Goal: Information Seeking & Learning: Learn about a topic

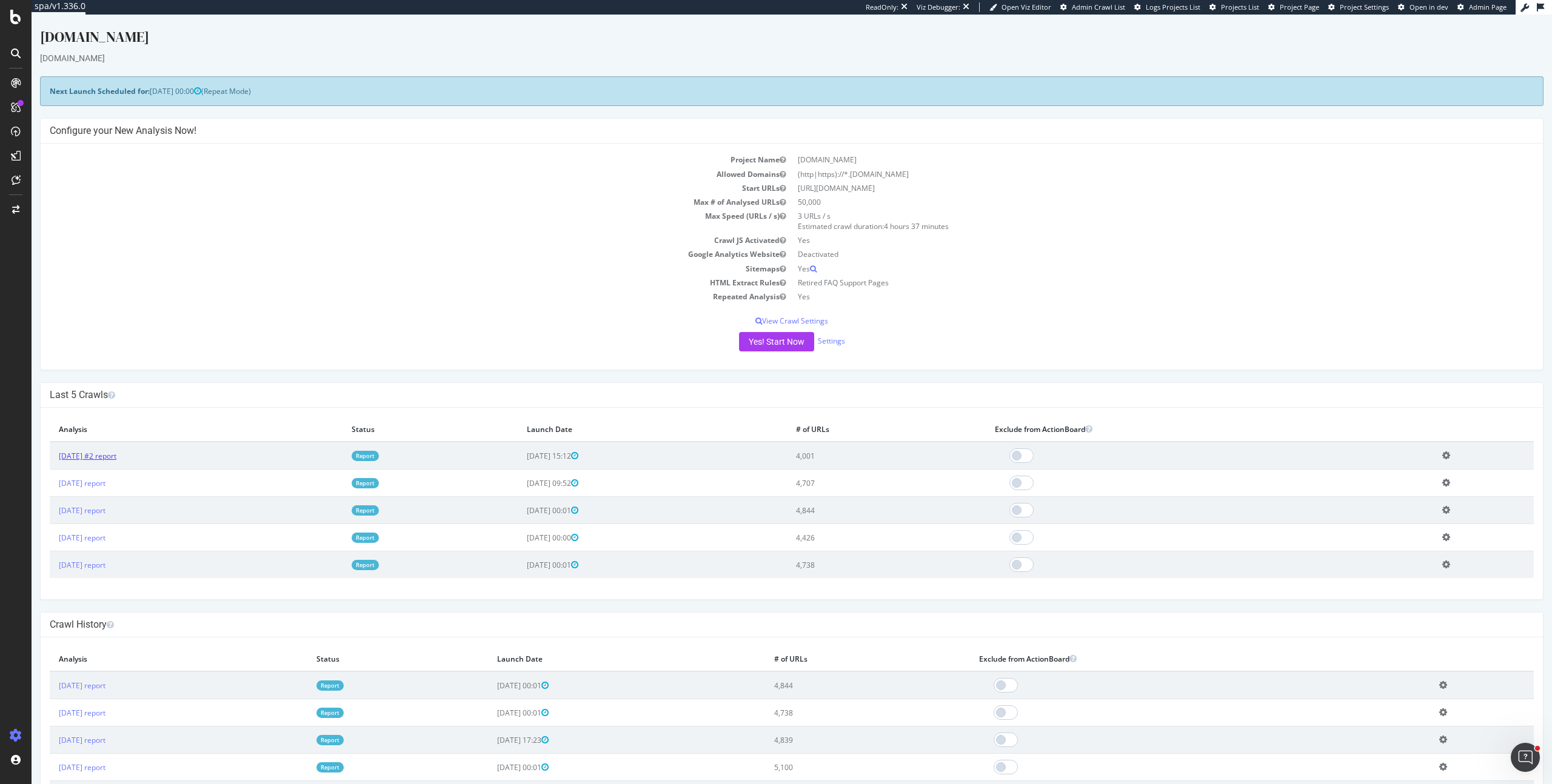
click at [117, 453] on link "[DATE] #2 report" at bounding box center [88, 456] width 58 height 11
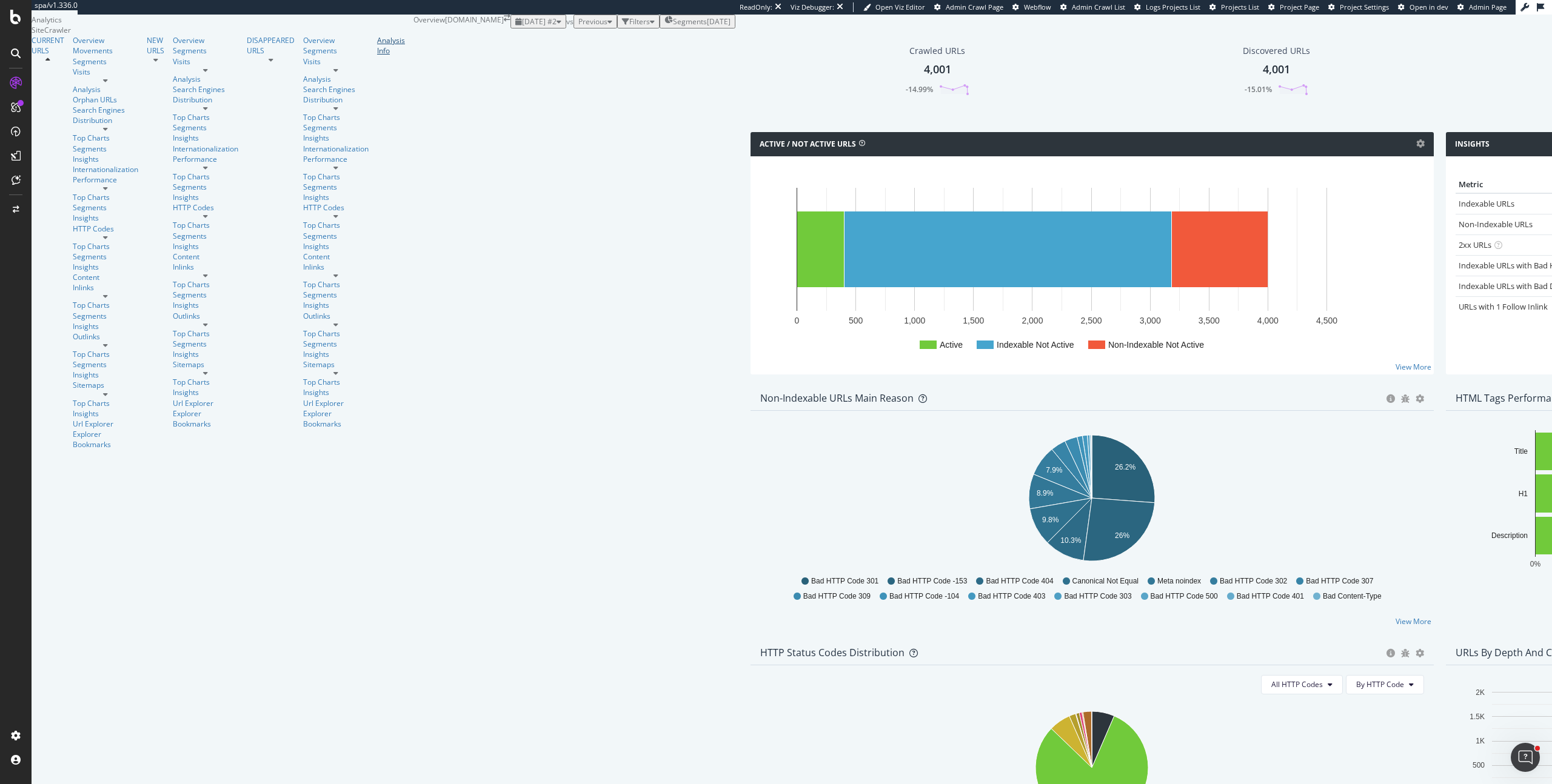
click at [377, 56] on div "Analysis Info" at bounding box center [391, 45] width 28 height 21
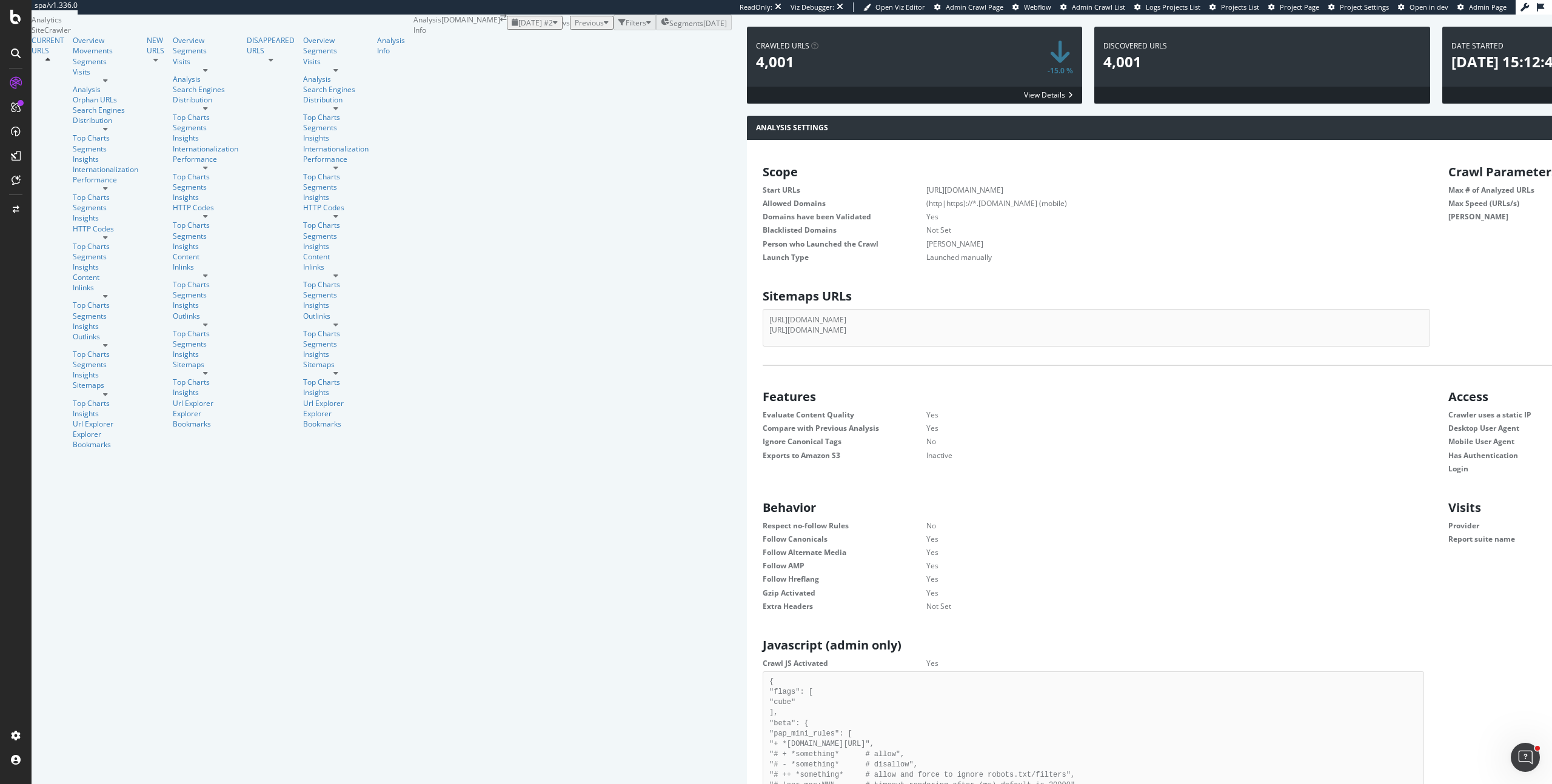
click at [741, 433] on div "Analysis Settings × Close Chart - API Requests List Area Type Request Response …" at bounding box center [1436, 708] width 1390 height 1184
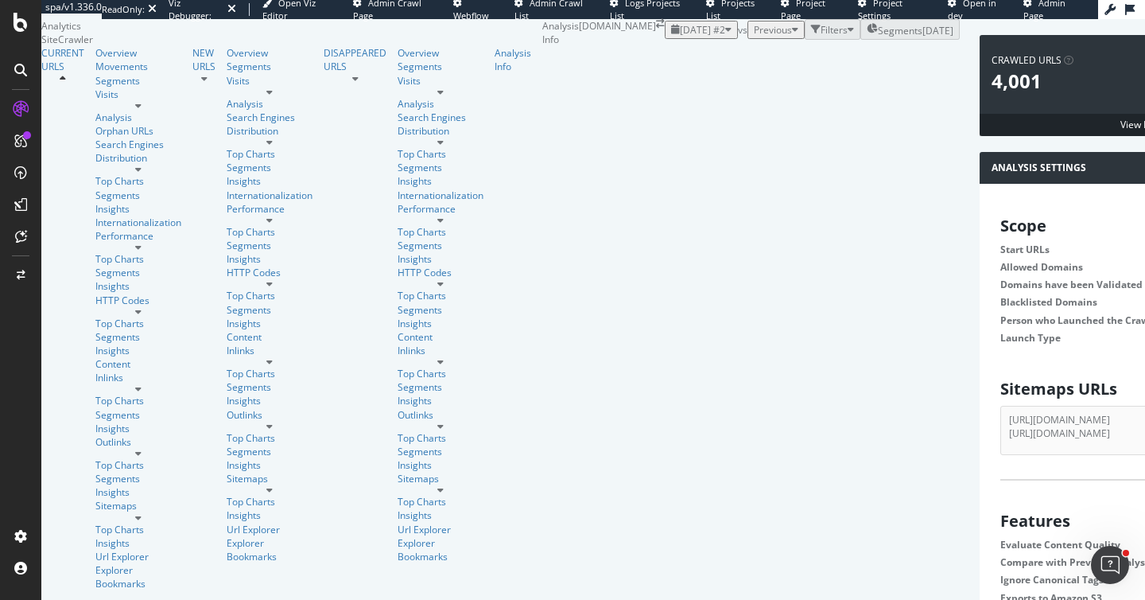
scroll to position [242, 416]
click at [95, 550] on div "Url Explorer" at bounding box center [138, 557] width 86 height 14
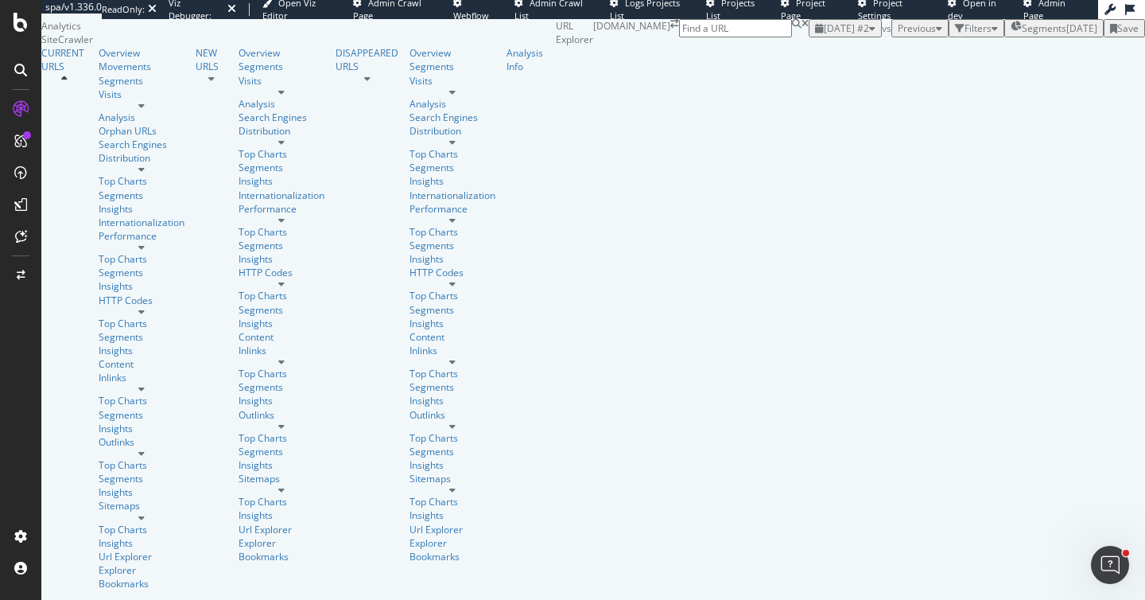
click at [1067, 35] on div "[DATE]" at bounding box center [1082, 28] width 31 height 14
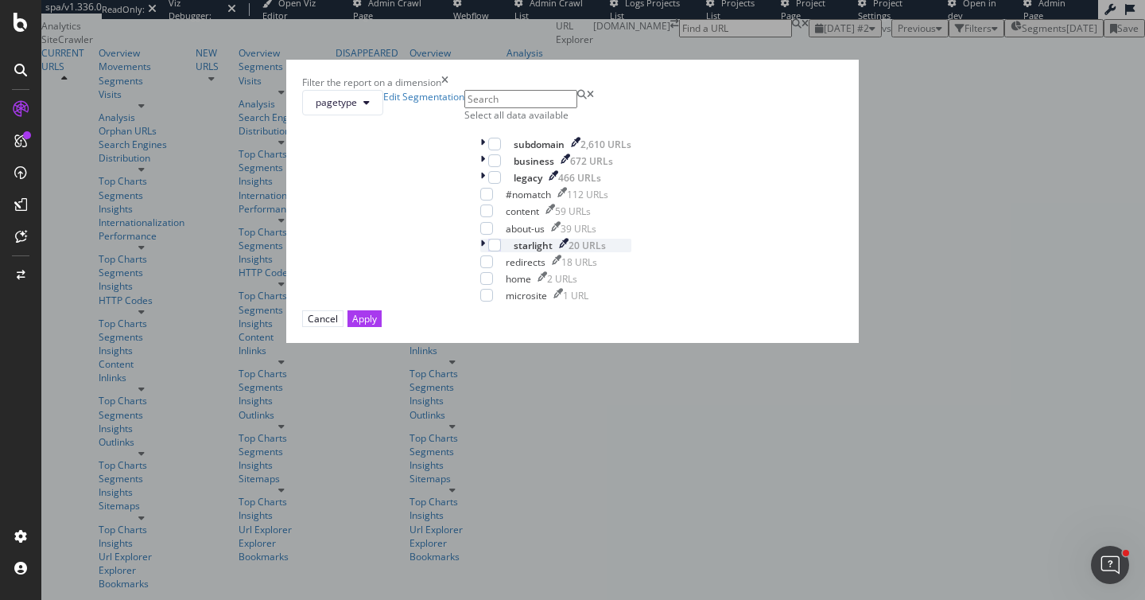
click at [480, 252] on icon "modal" at bounding box center [482, 246] width 5 height 14
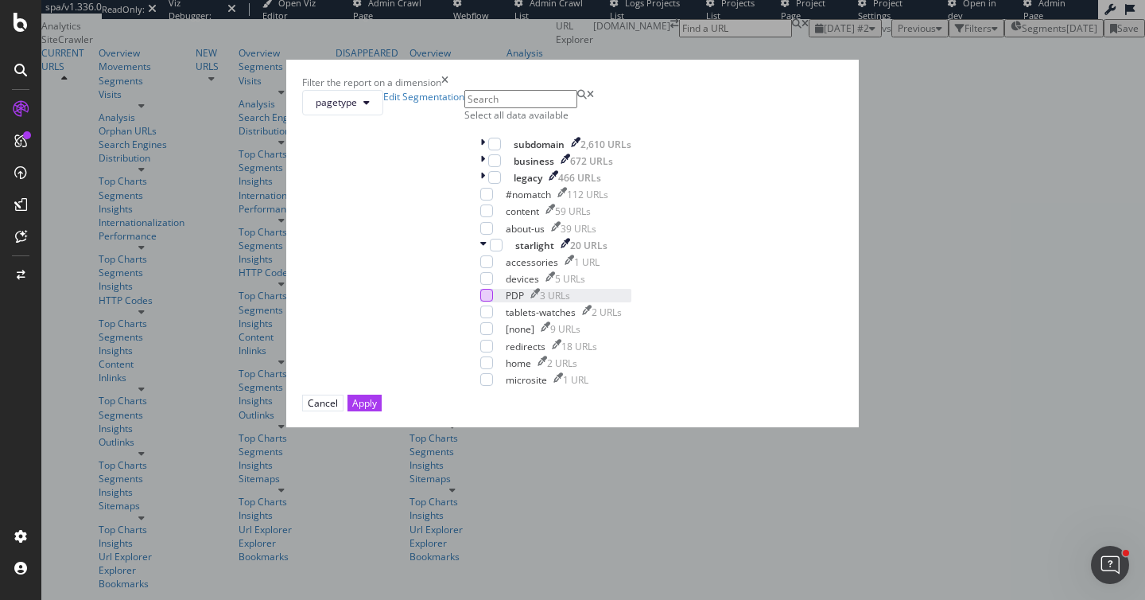
click at [480, 301] on div "modal" at bounding box center [486, 295] width 13 height 13
click at [382, 411] on button "Apply" at bounding box center [365, 403] width 34 height 17
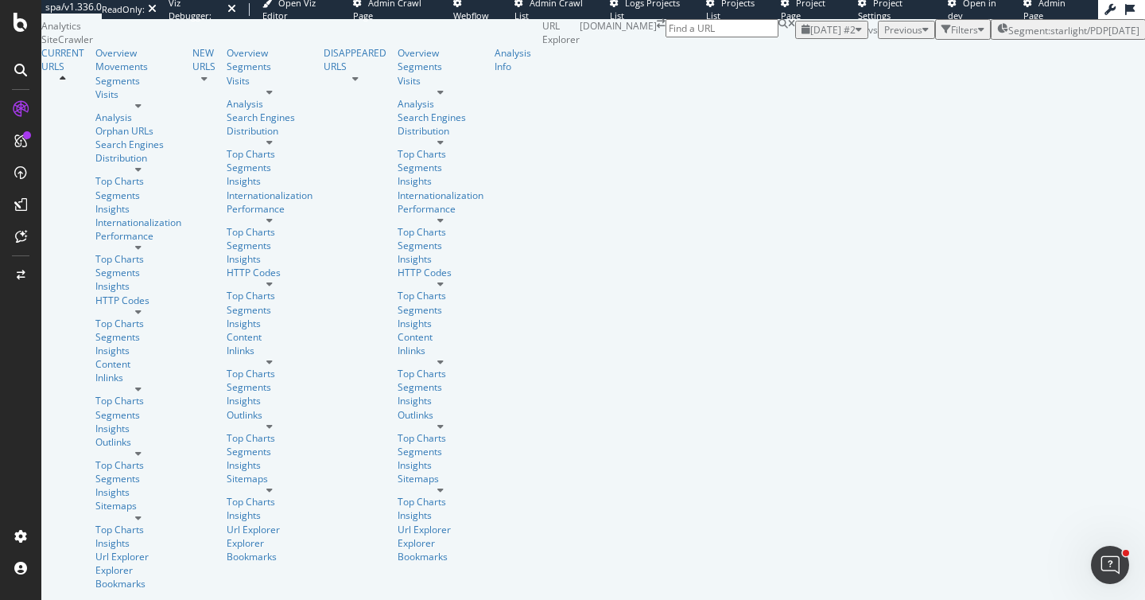
scroll to position [100, 0]
click at [1009, 37] on span "Segment: starlight/PDP" at bounding box center [1059, 31] width 100 height 14
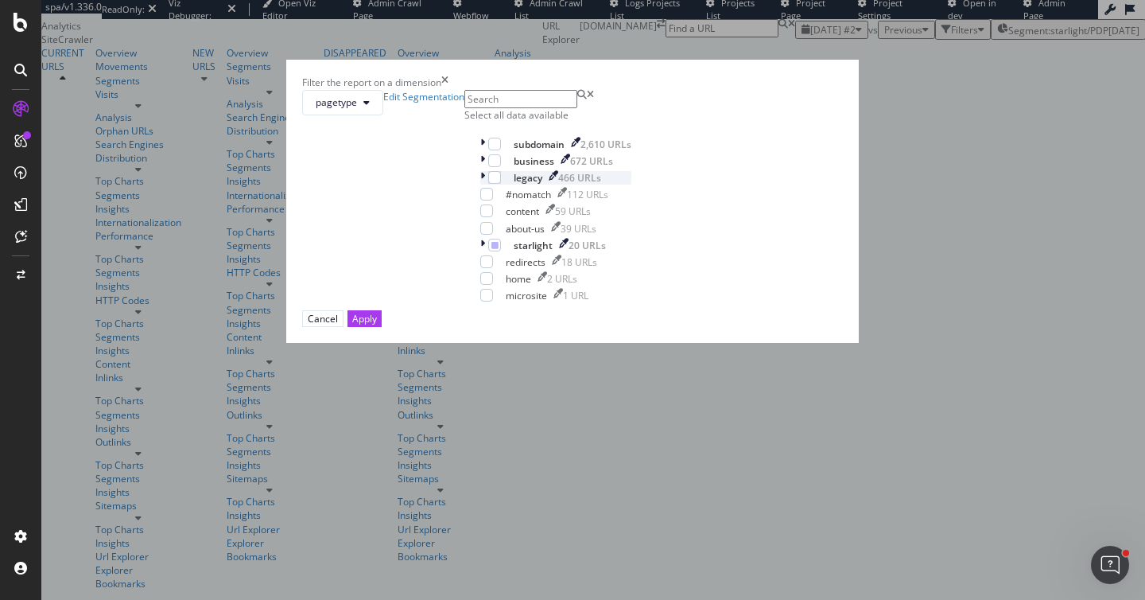
click at [480, 185] on icon "modal" at bounding box center [482, 178] width 5 height 14
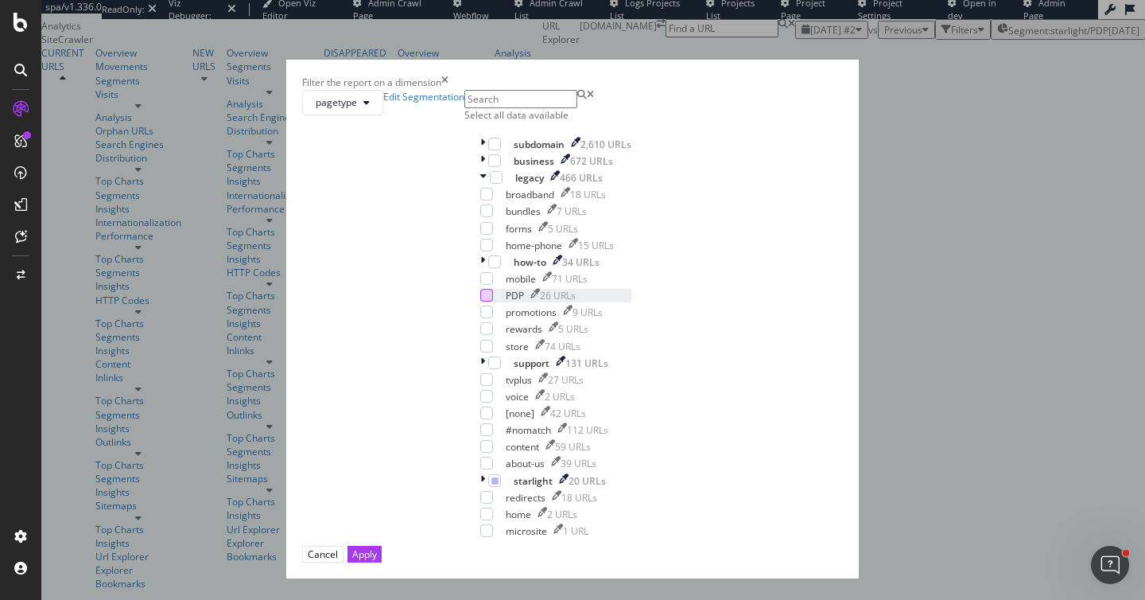
click at [480, 301] on div "modal" at bounding box center [486, 295] width 13 height 13
click at [377, 547] on div "Apply" at bounding box center [364, 554] width 25 height 14
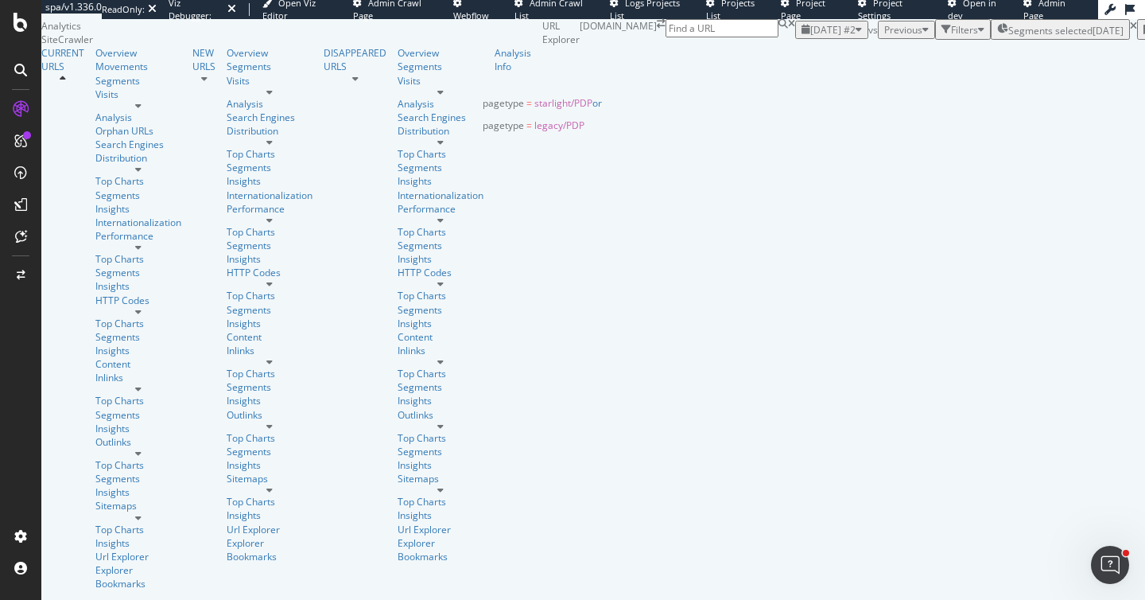
click at [1009, 37] on span "Segments selected" at bounding box center [1051, 31] width 84 height 14
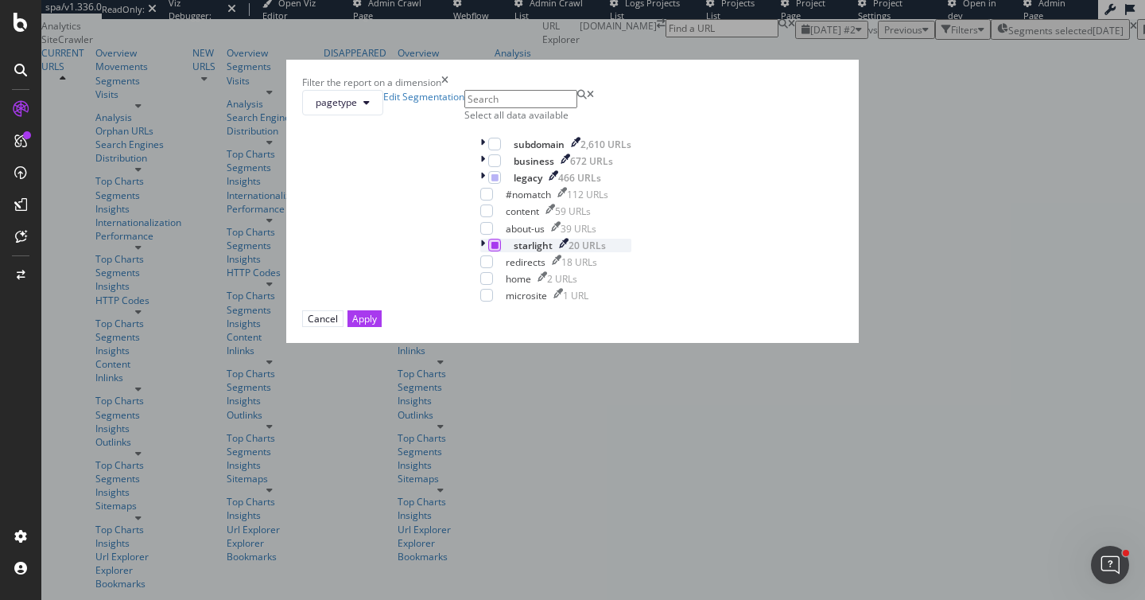
click at [492, 249] on icon "modal" at bounding box center [495, 245] width 7 height 8
click at [377, 325] on div "Apply" at bounding box center [364, 319] width 25 height 14
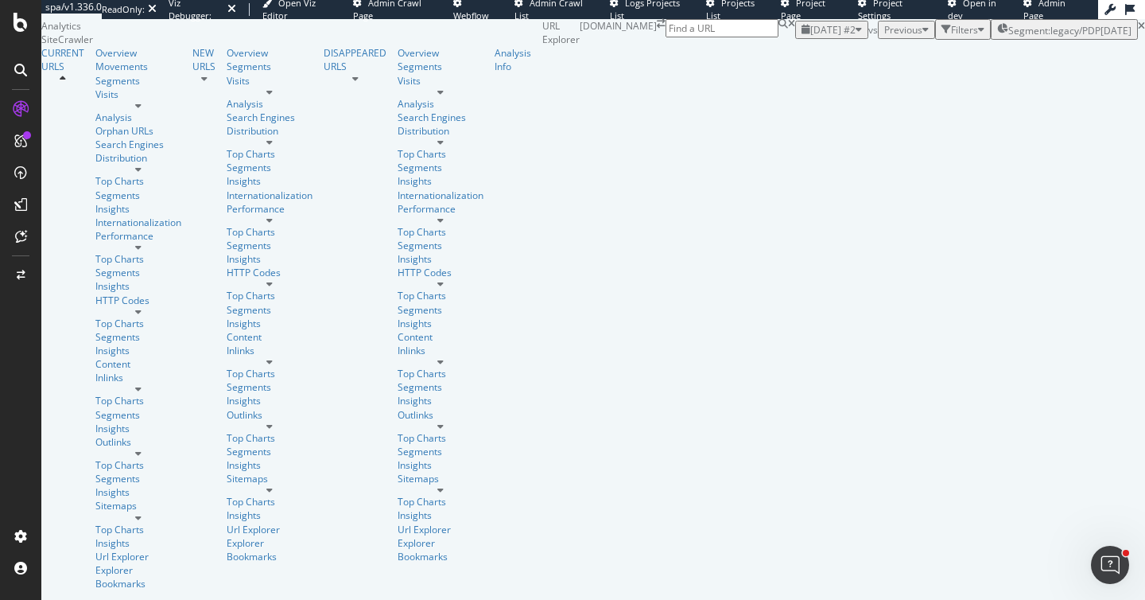
scroll to position [1663, 0]
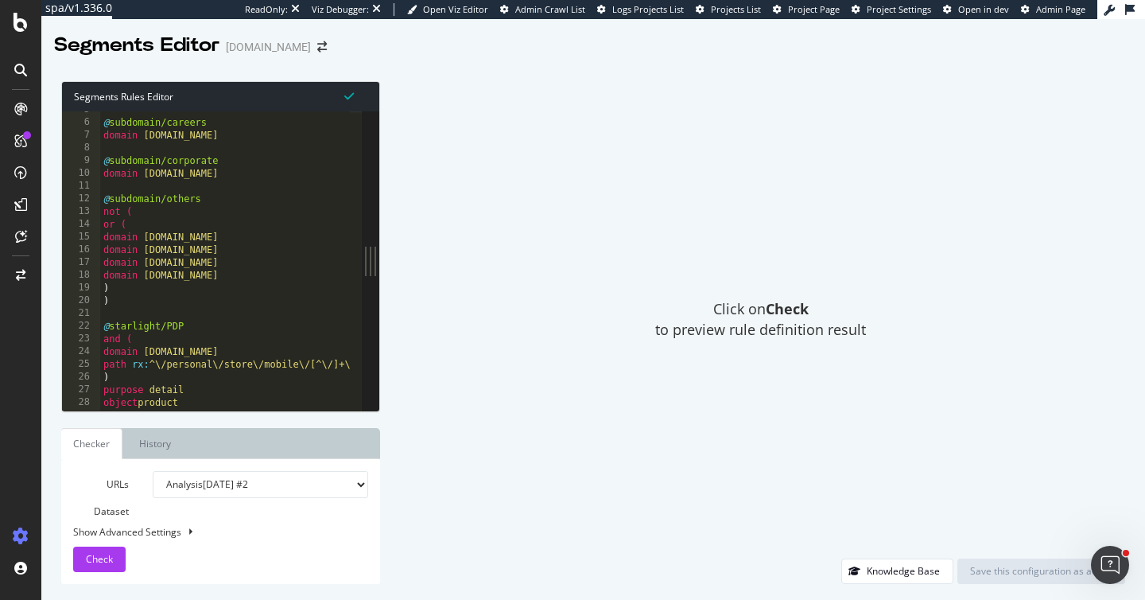
scroll to position [231, 0]
